Goal: Task Accomplishment & Management: Use online tool/utility

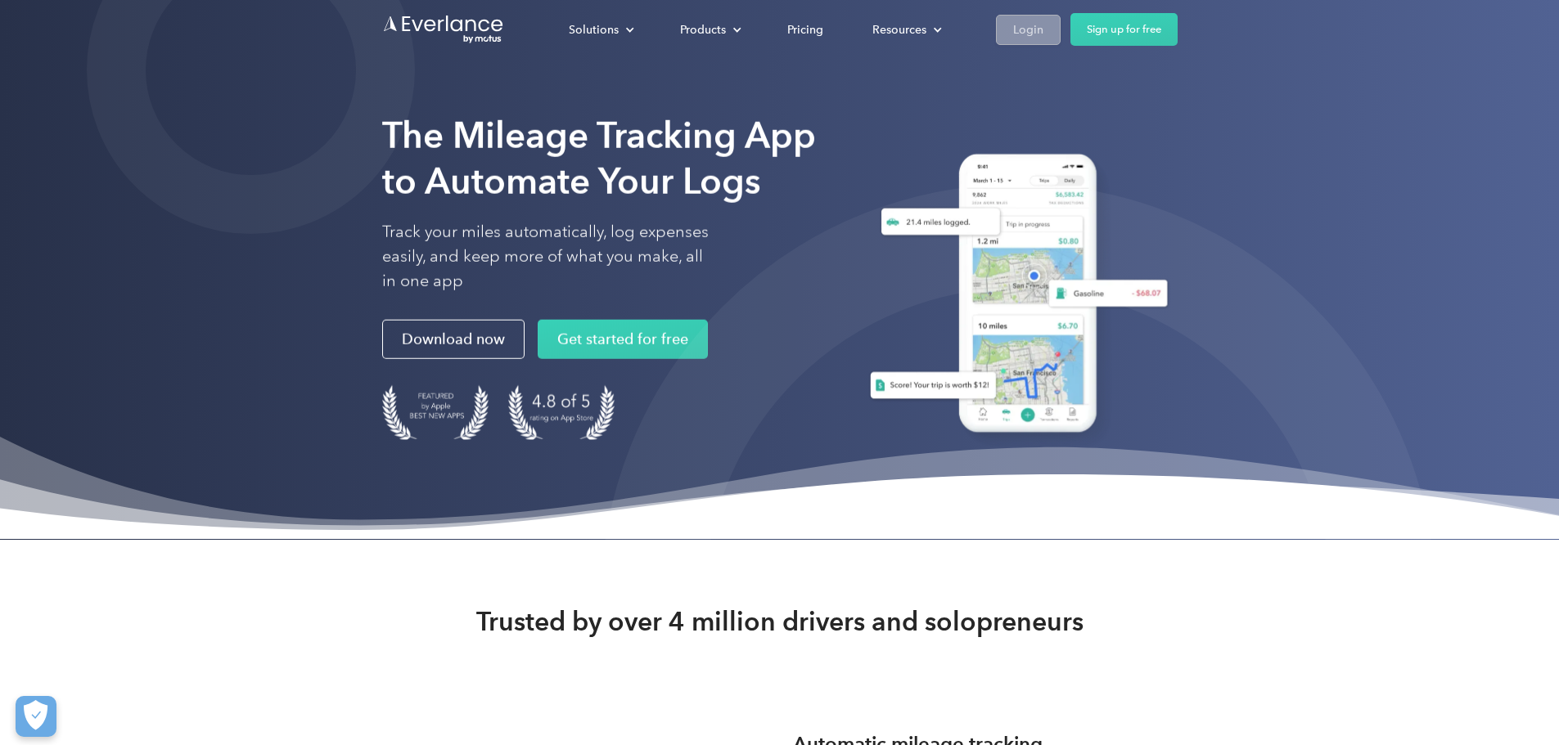
click at [1043, 33] on div "Login" at bounding box center [1028, 30] width 30 height 20
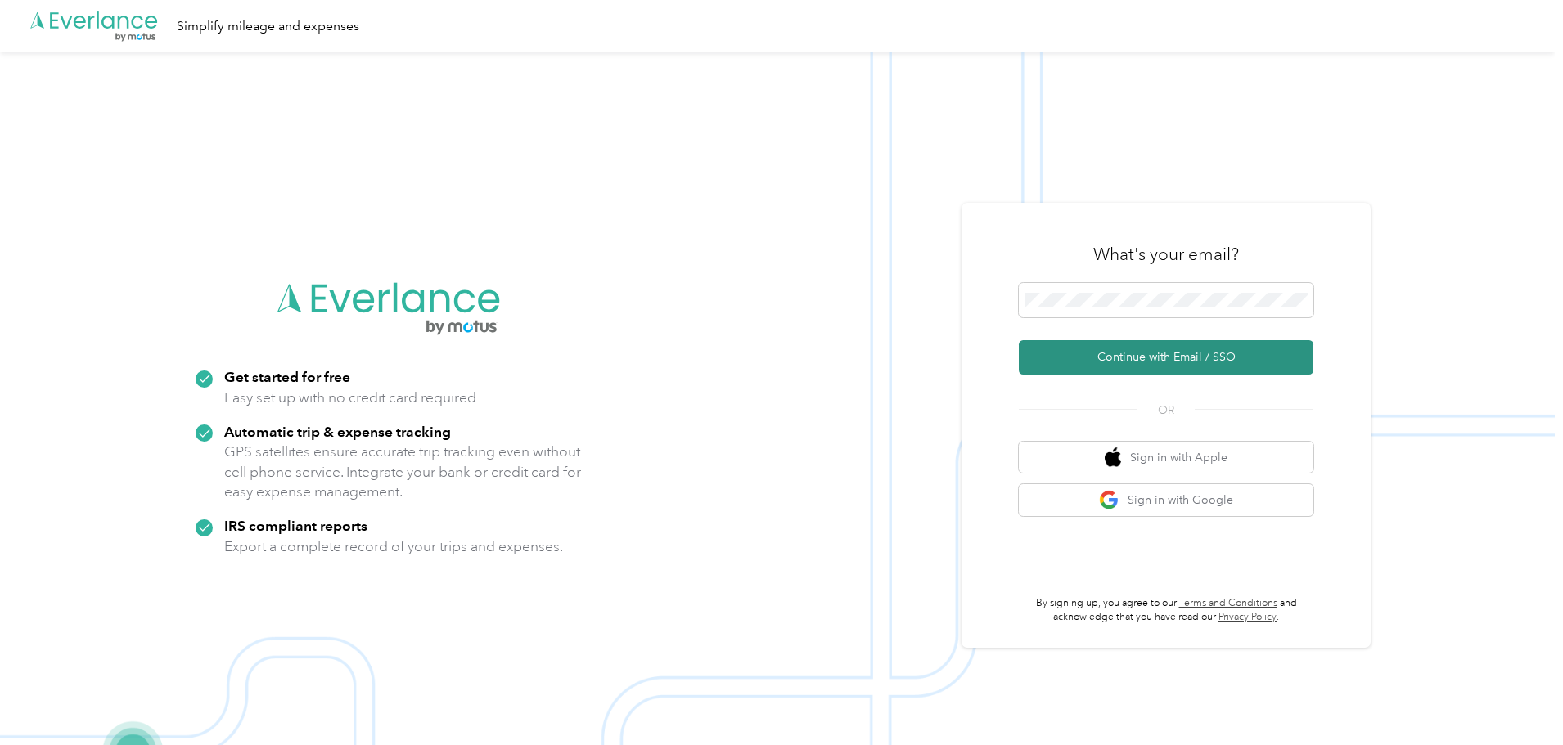
click at [1213, 363] on button "Continue with Email / SSO" at bounding box center [1166, 357] width 295 height 34
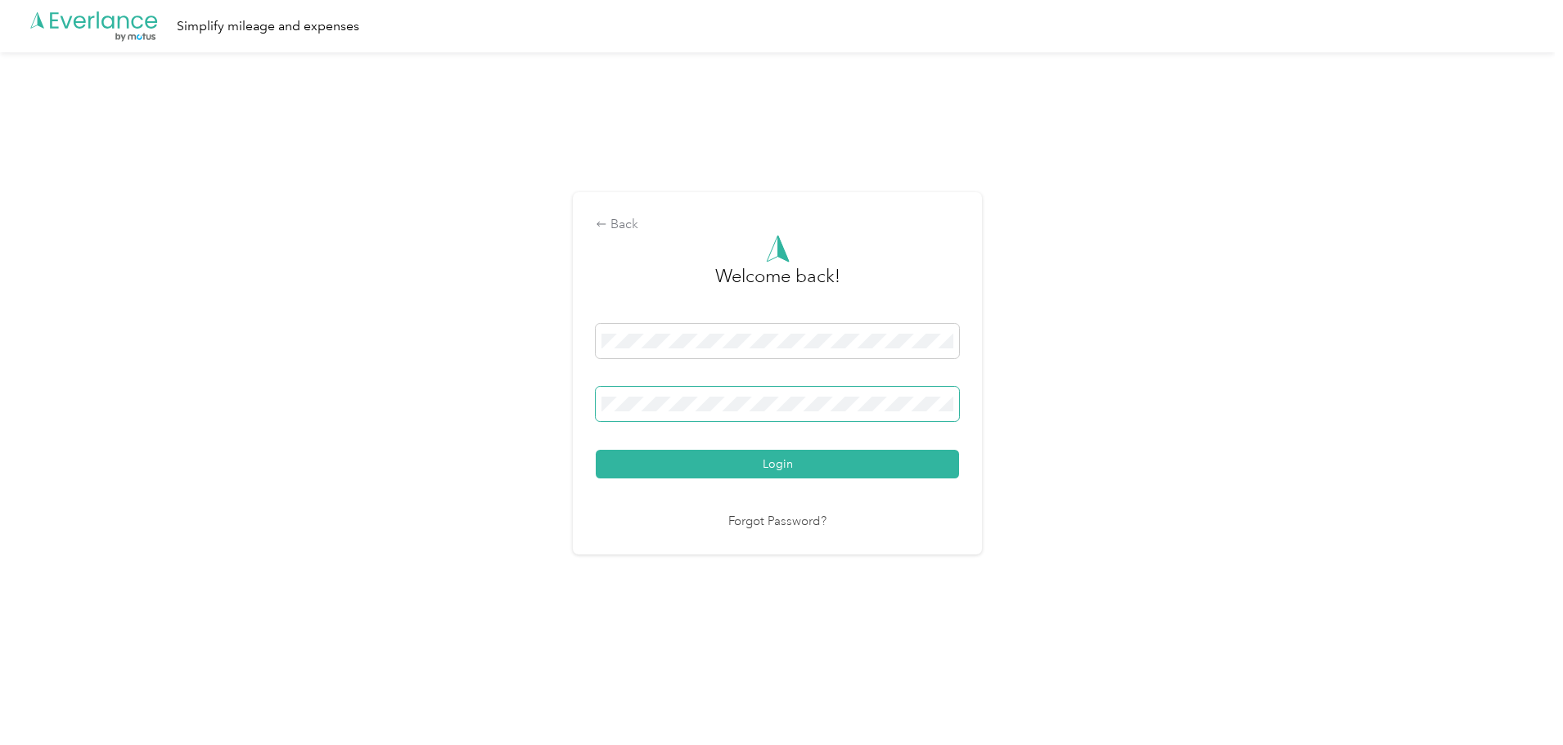
click at [596, 450] on button "Login" at bounding box center [777, 464] width 363 height 29
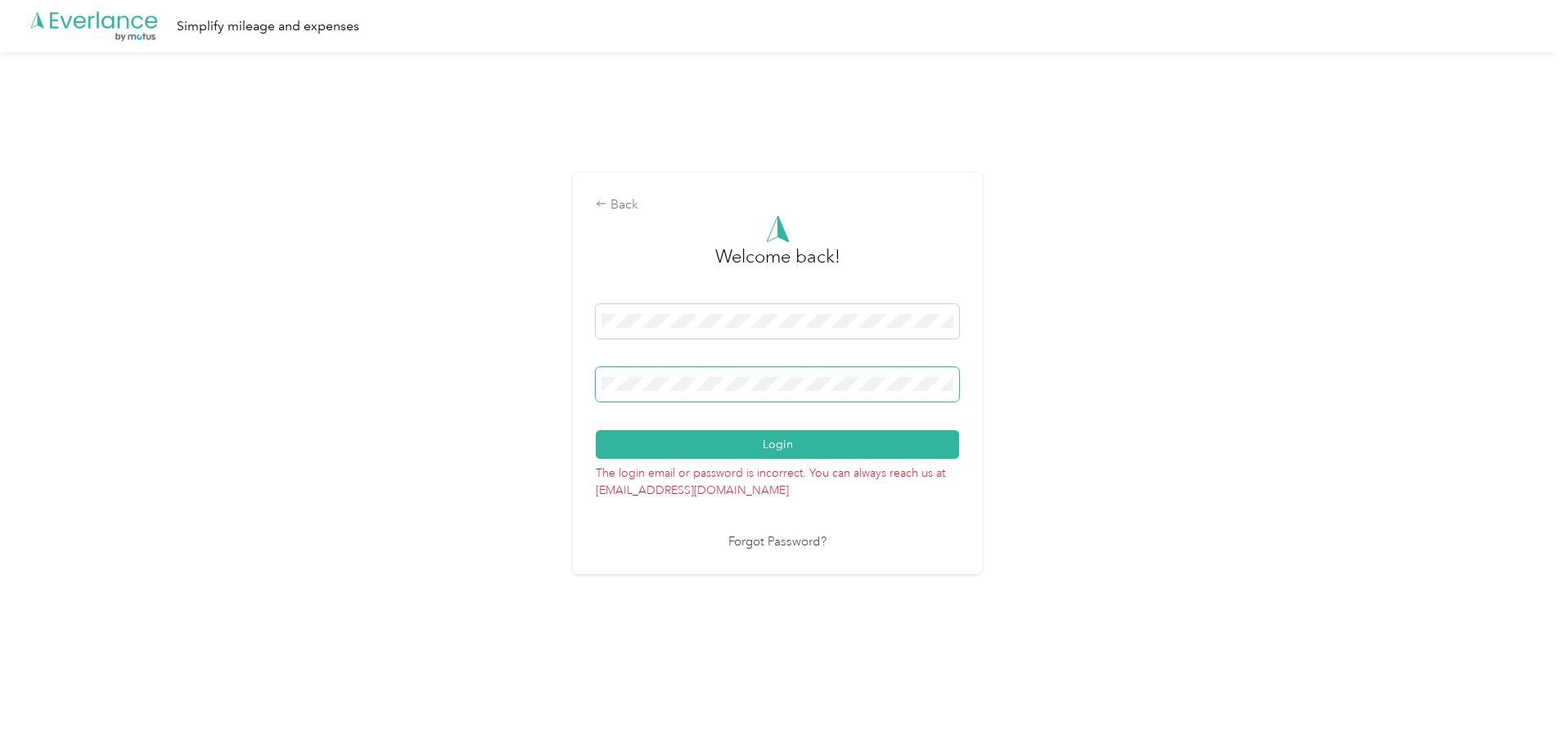
click at [596, 430] on button "Login" at bounding box center [777, 444] width 363 height 29
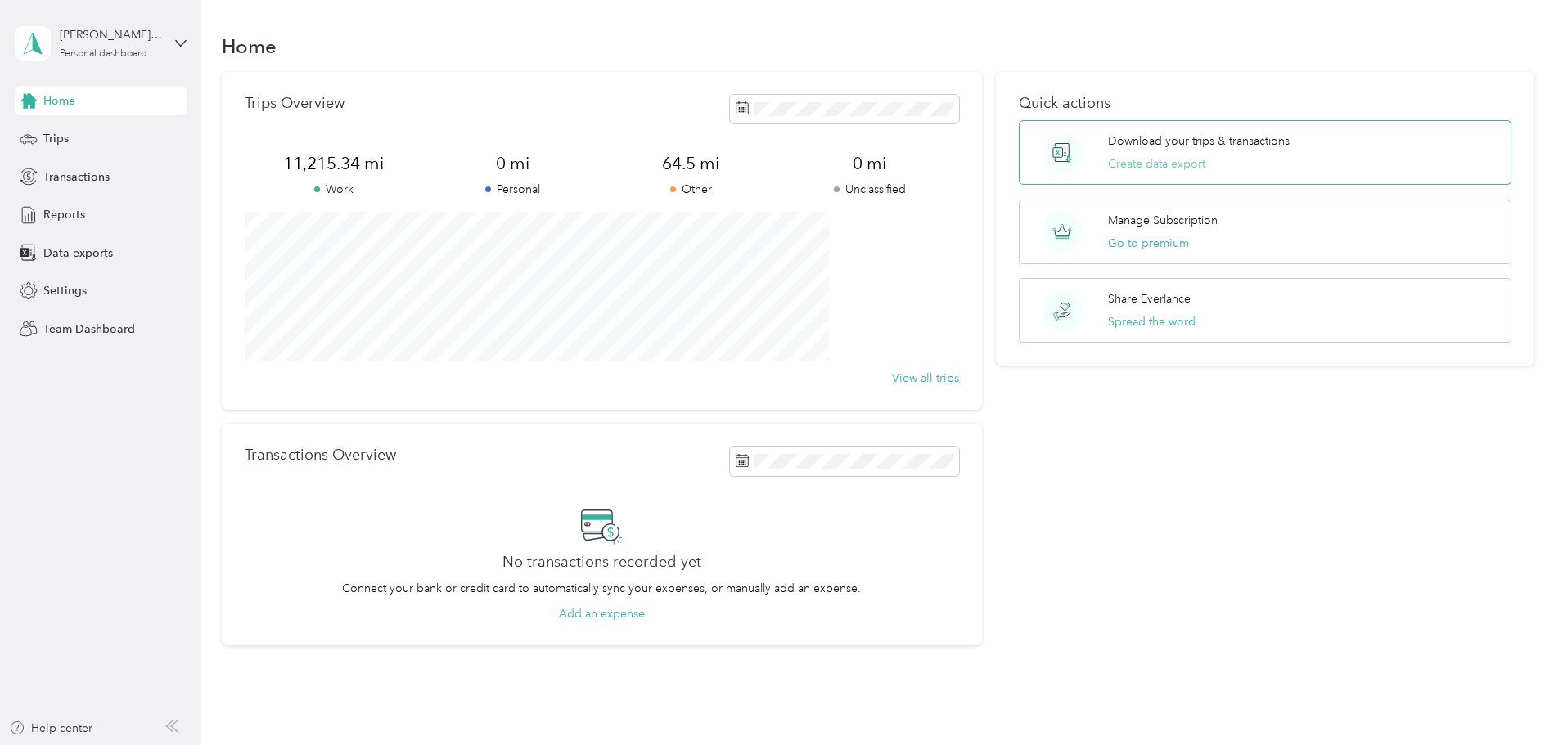
click at [1178, 169] on button "Create data export" at bounding box center [1156, 163] width 97 height 17
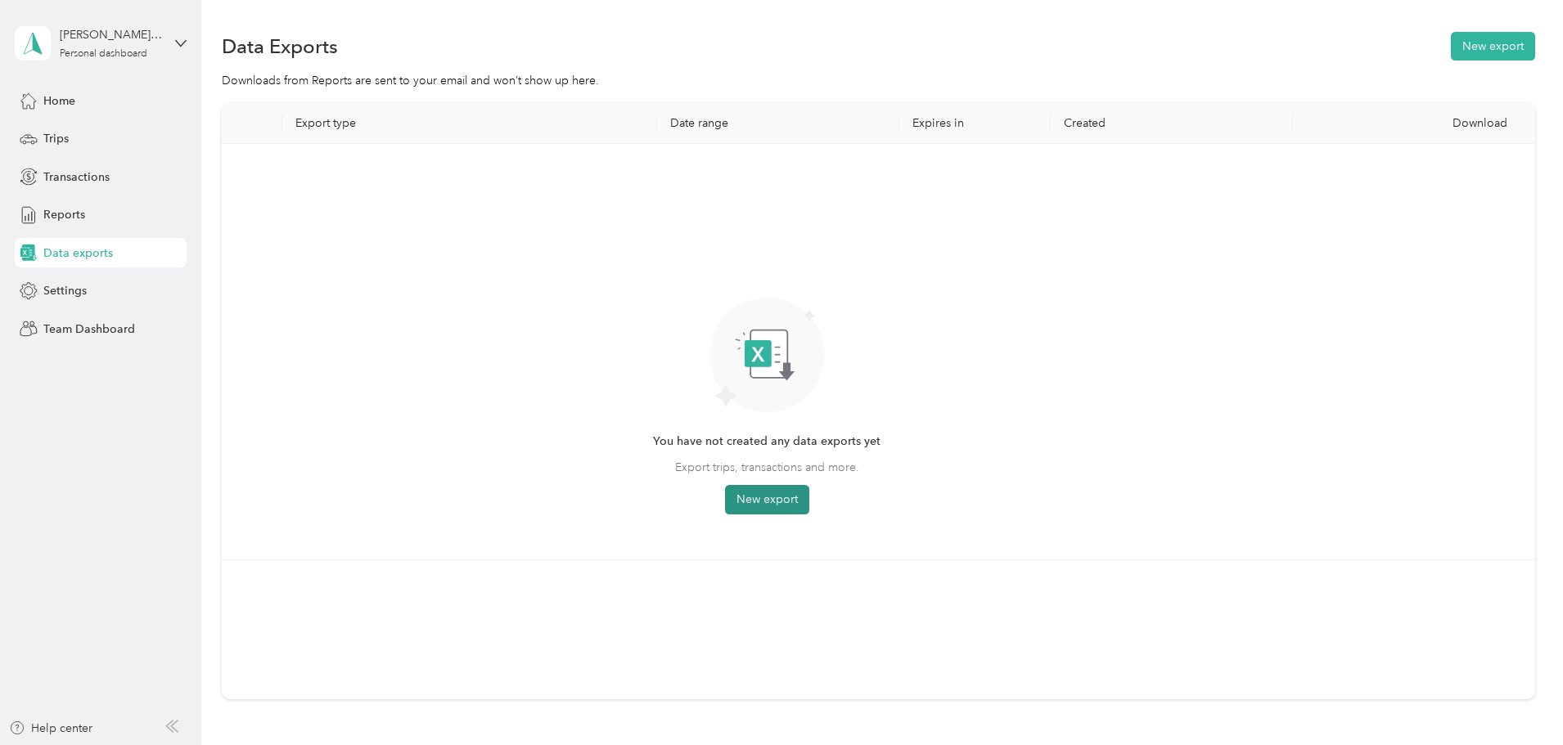
click at [809, 501] on button "New export" at bounding box center [767, 499] width 84 height 29
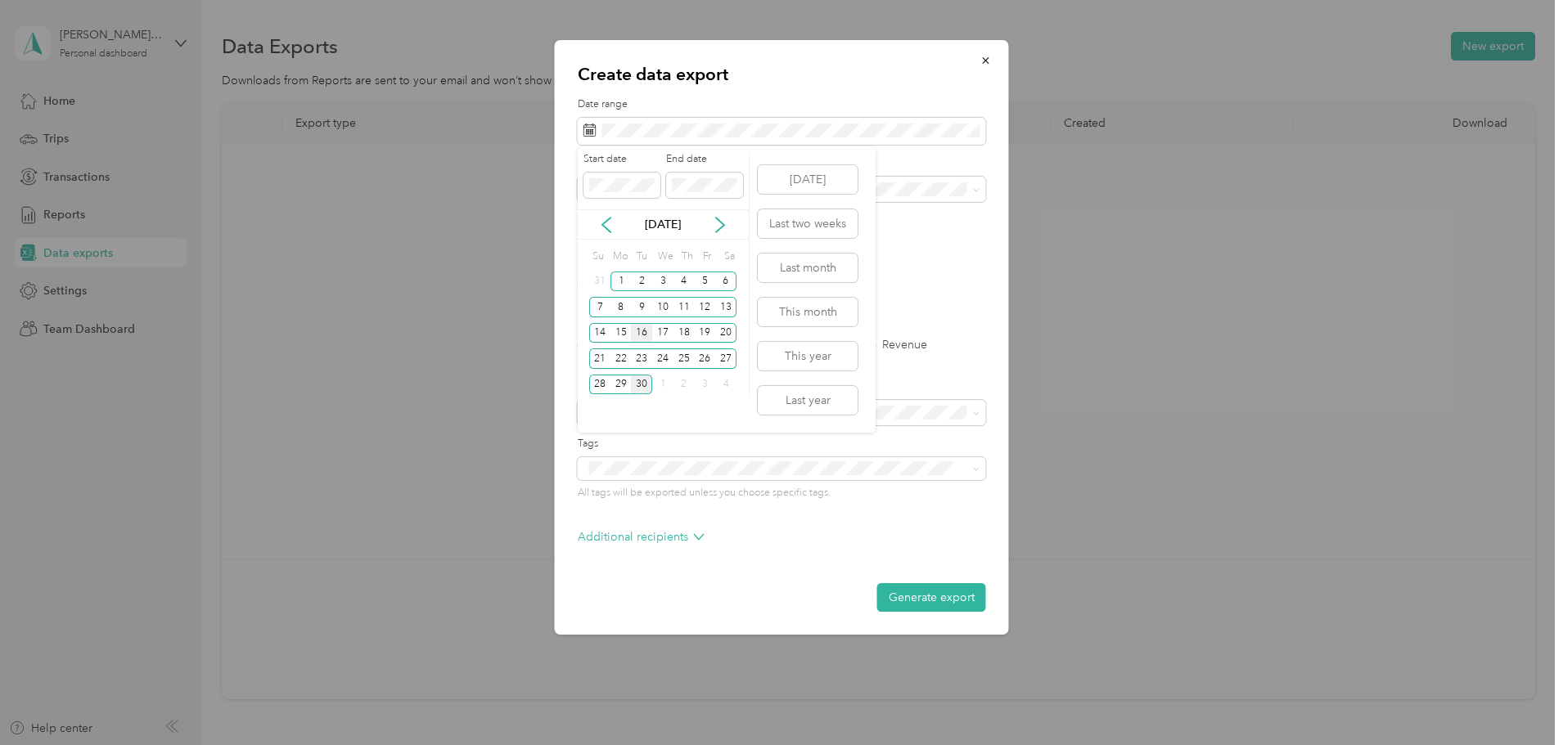
click at [643, 335] on div "16" at bounding box center [641, 333] width 21 height 20
click at [645, 386] on div "30" at bounding box center [641, 385] width 21 height 20
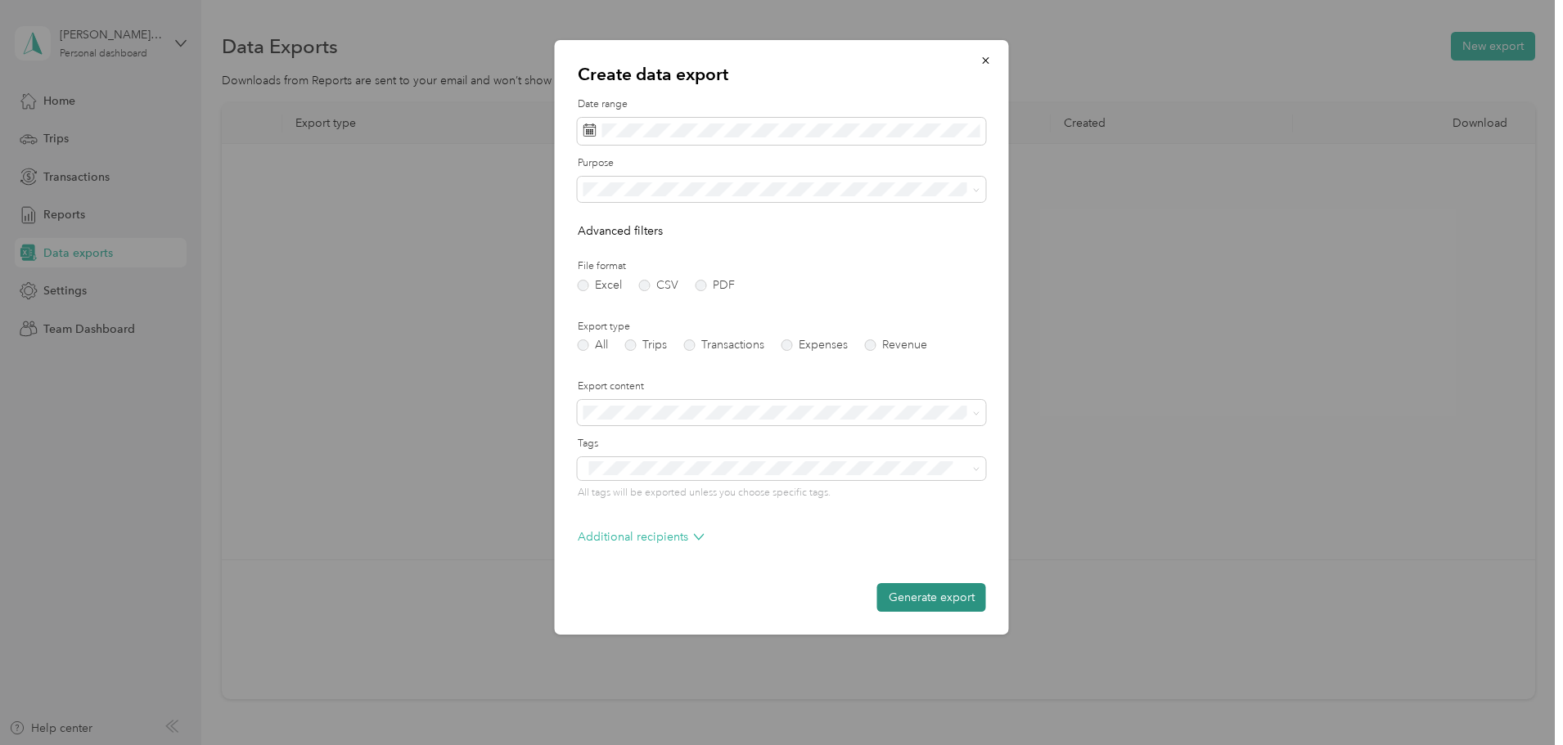
click at [959, 595] on button "Generate export" at bounding box center [931, 597] width 109 height 29
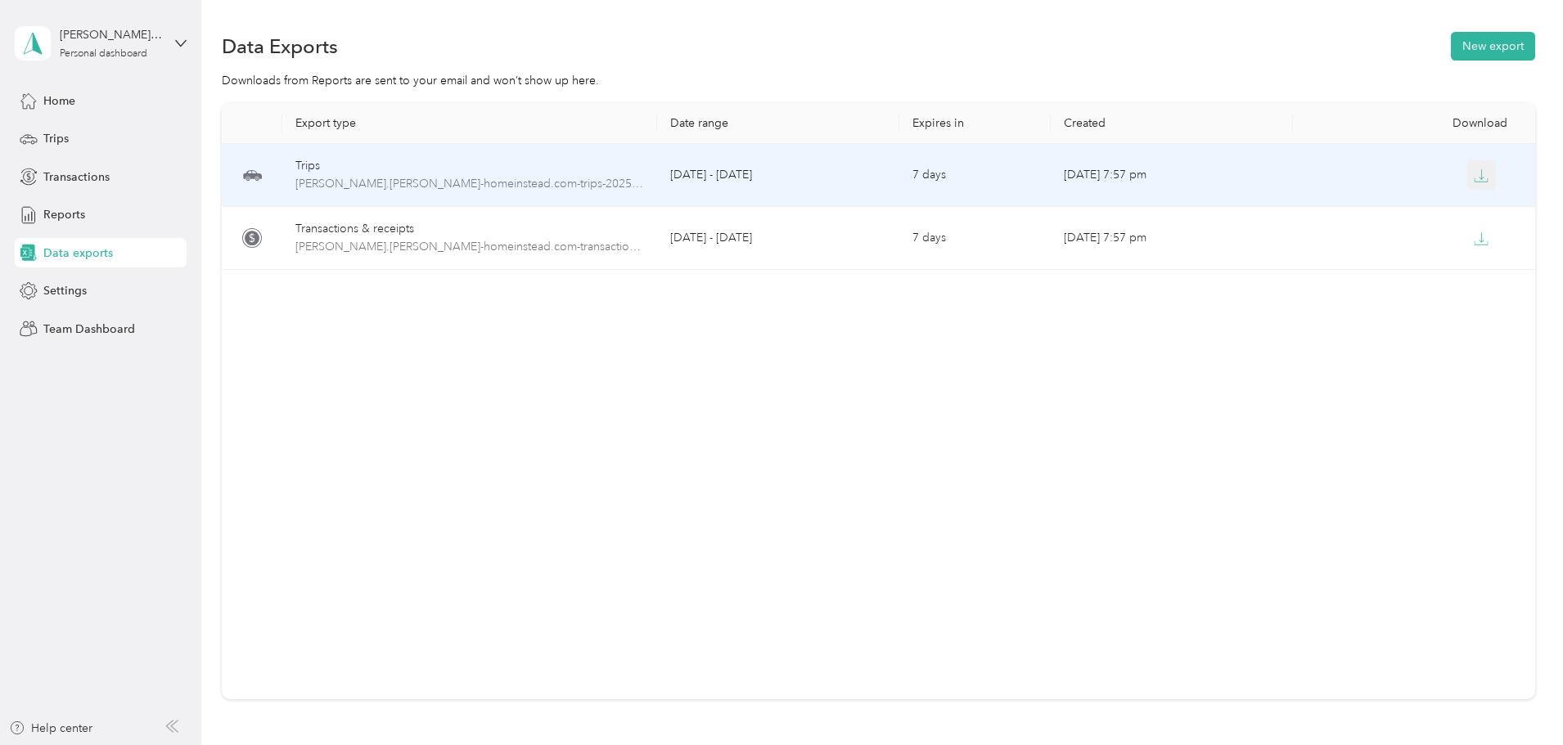
click at [1474, 170] on icon "button" at bounding box center [1481, 176] width 15 height 15
click at [624, 176] on span "kathleen.elrod-homeinstead.com-trips-2025-09-16-2025-09-30.xlsx" at bounding box center [469, 184] width 349 height 18
